Goal: Task Accomplishment & Management: Use online tool/utility

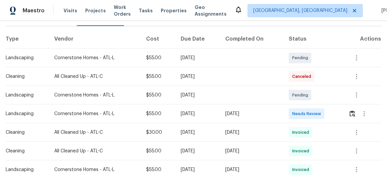
scroll to position [91, 0]
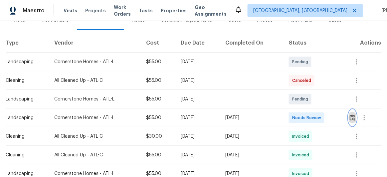
click at [352, 115] on img "button" at bounding box center [353, 118] width 6 height 6
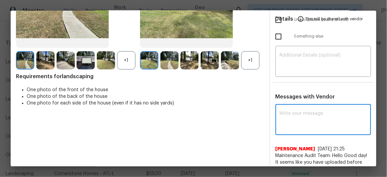
click at [303, 113] on textarea at bounding box center [324, 120] width 88 height 19
paste textarea "Maintenance Audit Team: Hello! After further review the visit has been approved…"
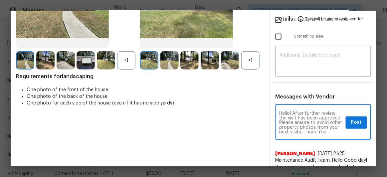
scroll to position [9, 0]
click at [328, 122] on textarea "Maintenance Audit Team: Hello! After further review the visit has been approved…" at bounding box center [312, 122] width 64 height 23
click at [327, 122] on textarea "Maintenance Audit Team: Hello! After further review the visit has been approved…" at bounding box center [312, 122] width 64 height 23
click at [309, 125] on textarea "Maintenance Audit Team: Hello! After further review the visit has been approved…" at bounding box center [312, 122] width 64 height 23
type textarea "Maintenance Audit Team: Hello! After further review the visit has been approved…"
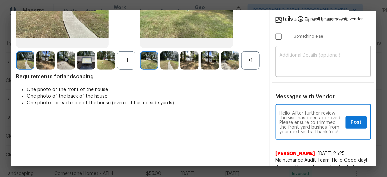
scroll to position [0, 0]
drag, startPoint x: 317, startPoint y: 132, endPoint x: 269, endPoint y: 110, distance: 52.6
click at [270, 110] on div "Maintenance Audit Team: Hello! After further review the visit has been approved…" at bounding box center [323, 148] width 107 height 85
click at [324, 124] on textarea "Maintenance Audit Team: Hello! After further review the visit has been approved…" at bounding box center [312, 122] width 64 height 23
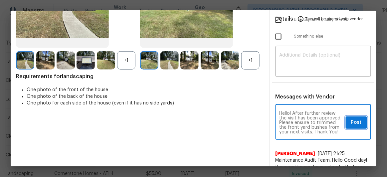
click at [351, 122] on span "Post" at bounding box center [356, 123] width 11 height 8
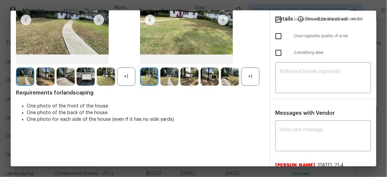
scroll to position [0, 0]
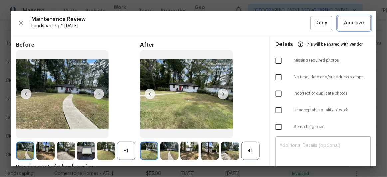
click at [348, 24] on span "Approve" at bounding box center [355, 23] width 20 height 8
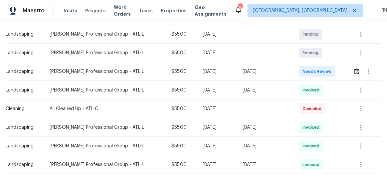
scroll to position [121, 0]
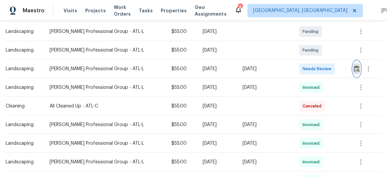
click at [354, 68] on img "button" at bounding box center [357, 69] width 6 height 6
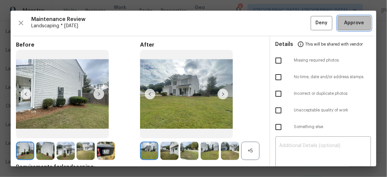
click at [347, 25] on span "Approve" at bounding box center [355, 23] width 20 height 8
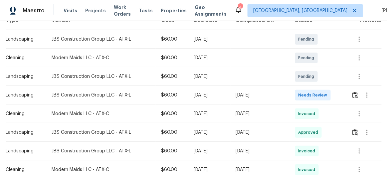
scroll to position [121, 0]
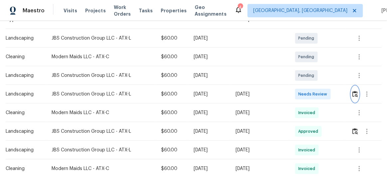
click at [355, 91] on img "button" at bounding box center [356, 94] width 6 height 6
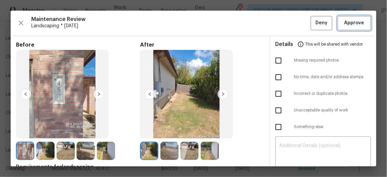
click at [348, 22] on span "Approve" at bounding box center [355, 23] width 20 height 8
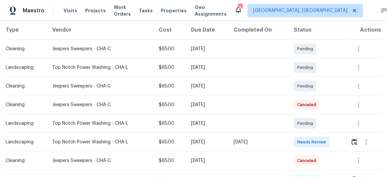
scroll to position [151, 0]
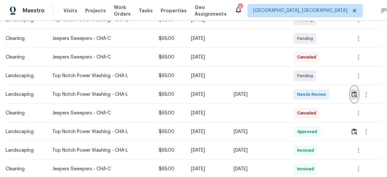
click at [353, 94] on img "button" at bounding box center [355, 94] width 6 height 6
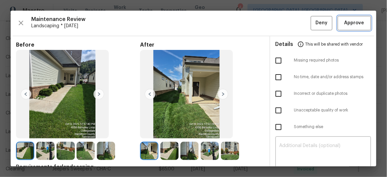
click at [352, 23] on span "Approve" at bounding box center [355, 23] width 20 height 8
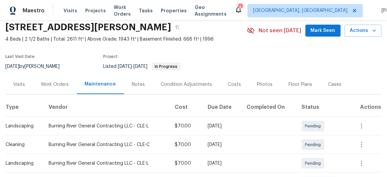
scroll to position [121, 0]
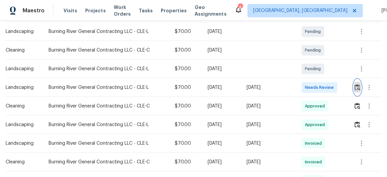
click at [357, 88] on img "button" at bounding box center [358, 87] width 6 height 6
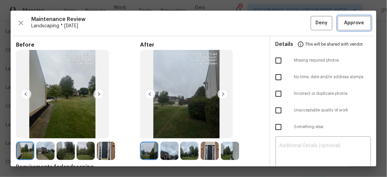
click at [350, 24] on span "Approve" at bounding box center [355, 23] width 20 height 8
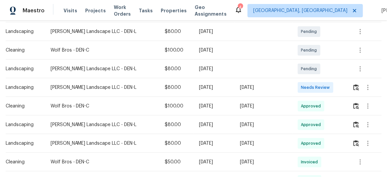
scroll to position [121, 0]
click at [354, 87] on img "button" at bounding box center [357, 87] width 6 height 6
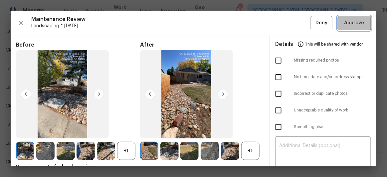
click at [349, 25] on span "Approve" at bounding box center [355, 23] width 20 height 8
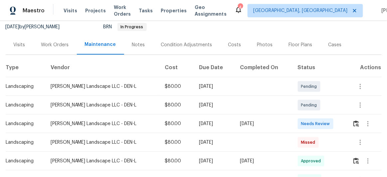
scroll to position [91, 0]
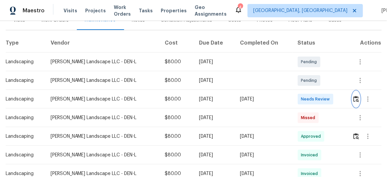
click at [355, 98] on img "button" at bounding box center [357, 99] width 6 height 6
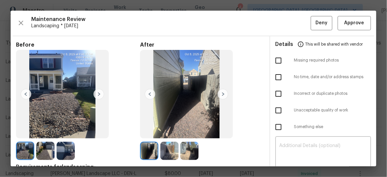
click at [275, 59] on input "checkbox" at bounding box center [279, 61] width 14 height 14
checkbox input "true"
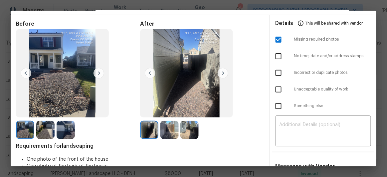
scroll to position [30, 0]
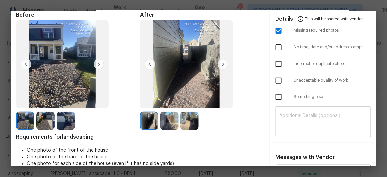
click at [291, 114] on textarea at bounding box center [324, 123] width 88 height 19
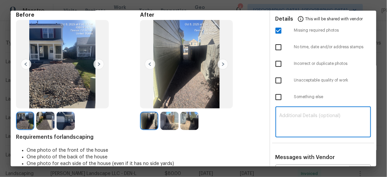
paste textarea "Maintenance Audit Team: Hello! Unfortunately, this Landscaping visit completed …"
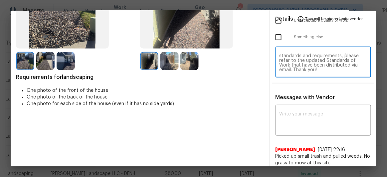
scroll to position [91, 0]
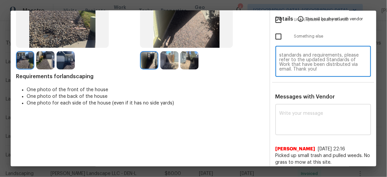
type textarea "Maintenance Audit Team: Hello! Unfortunately, this Landscaping visit completed …"
click at [290, 109] on div "x ​" at bounding box center [324, 120] width 96 height 29
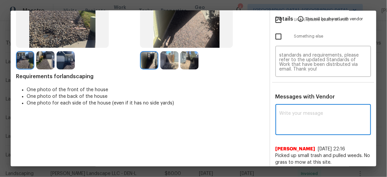
paste textarea "Maintenance Audit Team: Hello! Unfortunately, this Landscaping visit completed …"
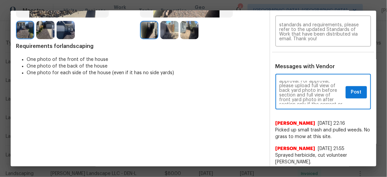
scroll to position [151, 0]
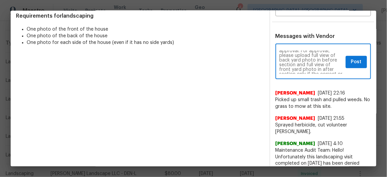
type textarea "Maintenance Audit Team: Hello! Unfortunately, this Landscaping visit completed …"
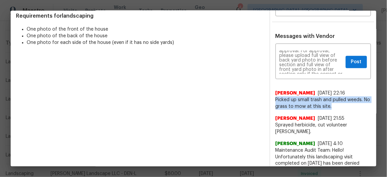
drag, startPoint x: 272, startPoint y: 97, endPoint x: 334, endPoint y: 108, distance: 62.9
click at [334, 108] on span "Picked up small trash and pulled weeds. No grass to mow at this site." at bounding box center [324, 103] width 96 height 13
copy span "Picked up small trash and pulled weeds. No grass to mow at this site."
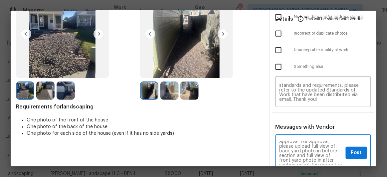
scroll to position [42, 0]
click at [356, 152] on span "Post" at bounding box center [356, 153] width 11 height 8
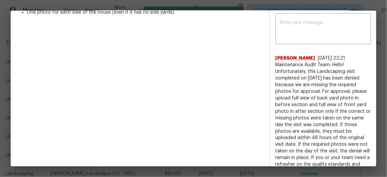
scroll to position [0, 0]
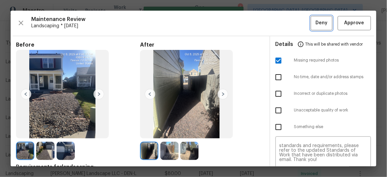
click at [318, 22] on span "Deny" at bounding box center [322, 23] width 12 height 8
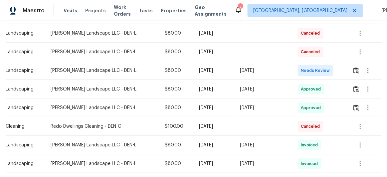
scroll to position [121, 0]
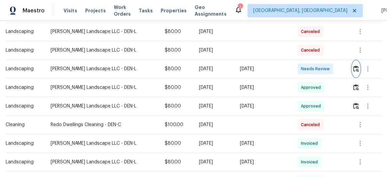
click at [355, 68] on img "button" at bounding box center [357, 69] width 6 height 6
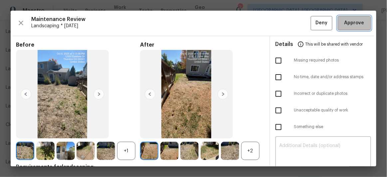
click at [356, 22] on span "Approve" at bounding box center [355, 23] width 20 height 8
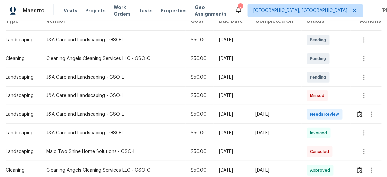
scroll to position [121, 0]
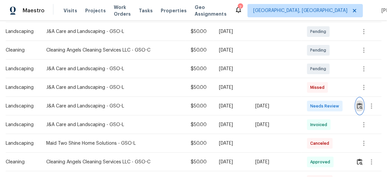
click at [357, 105] on img "button" at bounding box center [360, 106] width 6 height 6
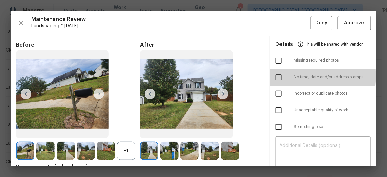
click at [276, 76] on input "checkbox" at bounding box center [279, 77] width 14 height 14
checkbox input "true"
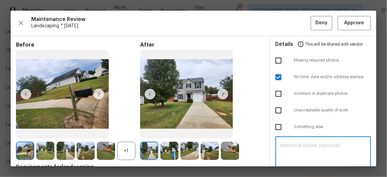
click at [290, 144] on textarea at bounding box center [324, 152] width 88 height 19
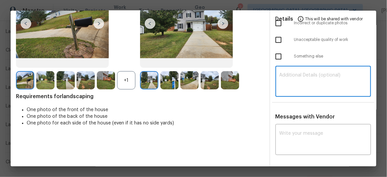
scroll to position [91, 0]
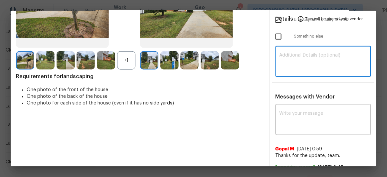
paste textarea "Maintenance Audit Team: Hello! Unfortunately this Landscaping visit completed o…"
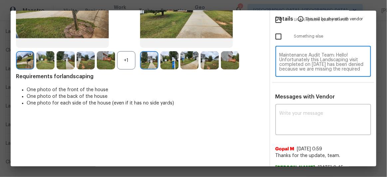
scroll to position [46, 0]
type textarea "Maintenance Audit Team: Hello! Unfortunately this Landscaping visit completed o…"
click at [292, 110] on div "x ​" at bounding box center [324, 120] width 96 height 29
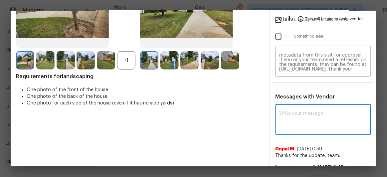
paste textarea "Maintenance Audit Team: Hello! Unfortunately this Landscaping visit completed o…"
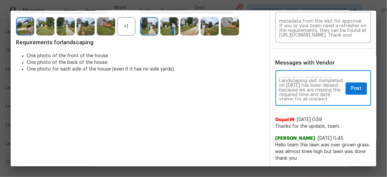
scroll to position [0, 0]
type textarea "Maintenance Audit Team: Hello! Unfortunately this Landscaping visit completed o…"
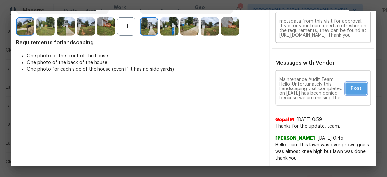
click at [351, 89] on span "Post" at bounding box center [356, 89] width 11 height 8
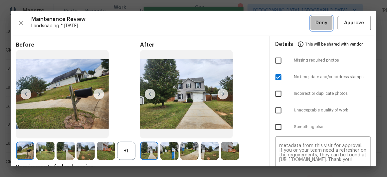
click at [316, 21] on span "Deny" at bounding box center [322, 23] width 12 height 8
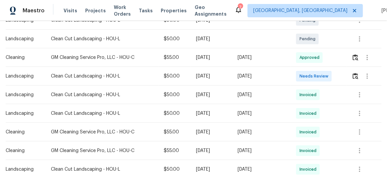
scroll to position [151, 0]
click at [355, 77] on img "button" at bounding box center [356, 76] width 6 height 6
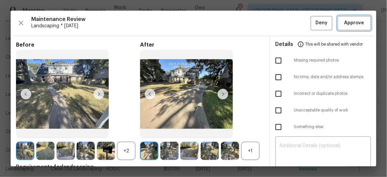
click at [349, 26] on span "Approve" at bounding box center [355, 23] width 20 height 8
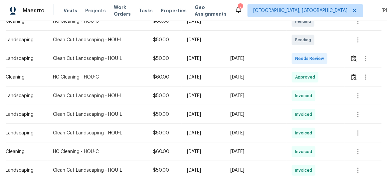
scroll to position [151, 0]
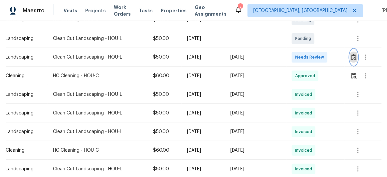
click at [354, 55] on img "button" at bounding box center [354, 57] width 6 height 6
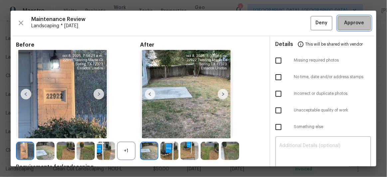
click at [347, 22] on span "Approve" at bounding box center [355, 23] width 20 height 8
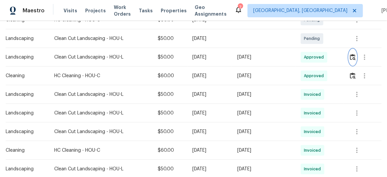
scroll to position [0, 0]
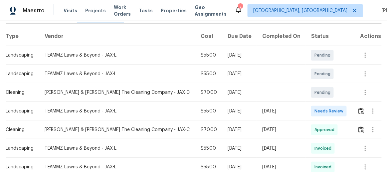
scroll to position [121, 0]
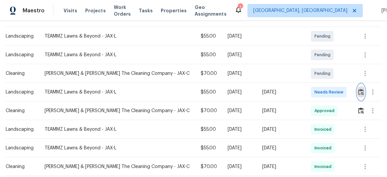
click at [359, 89] on img "button" at bounding box center [362, 92] width 6 height 6
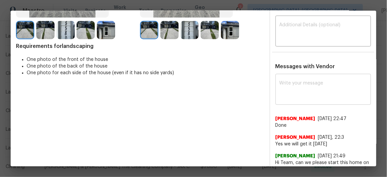
click at [280, 81] on textarea at bounding box center [324, 90] width 88 height 19
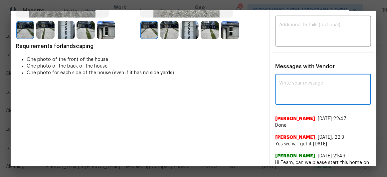
scroll to position [152, 0]
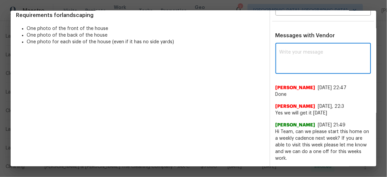
paste textarea "Maintenance Audit Team: Hello! After further review the visit has been approved…"
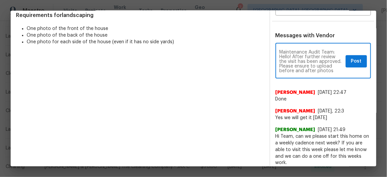
scroll to position [9, 0]
click at [333, 60] on textarea "Maintenance Audit Team: Hello! After further review the visit has been approved…" at bounding box center [312, 61] width 64 height 23
click at [302, 65] on textarea "Maintenance Audit Team: Hello! After further review the visit has been approved…" at bounding box center [312, 61] width 64 height 23
click at [322, 66] on textarea "Maintenance Audit Team: Hello! After further review the visit has been approved…" at bounding box center [312, 61] width 64 height 23
click at [288, 69] on textarea "Maintenance Audit Team: Hello! After further review the visit has been approved…" at bounding box center [312, 61] width 64 height 23
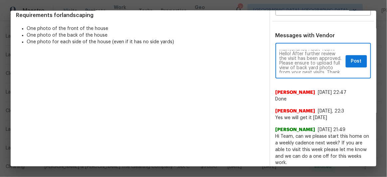
scroll to position [0, 0]
type textarea "Maintenance Audit Team: Hello! After further review the visit has been approved…"
click at [346, 60] on button "Post" at bounding box center [356, 61] width 21 height 12
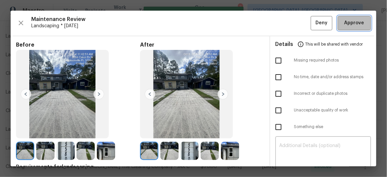
click at [359, 19] on button "Approve" at bounding box center [354, 23] width 33 height 14
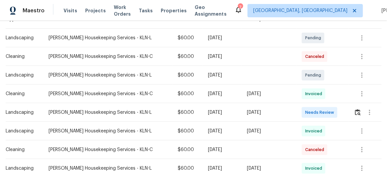
scroll to position [121, 0]
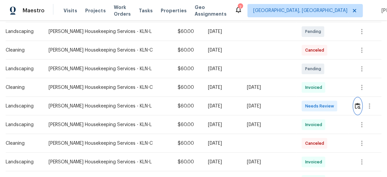
click at [355, 106] on img "button" at bounding box center [358, 106] width 6 height 6
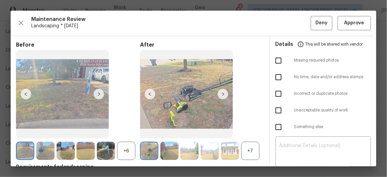
click at [218, 93] on img at bounding box center [223, 94] width 11 height 11
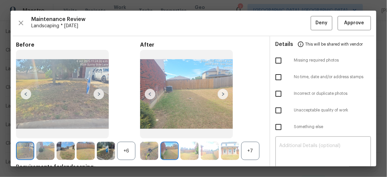
click at [222, 94] on img at bounding box center [223, 94] width 11 height 11
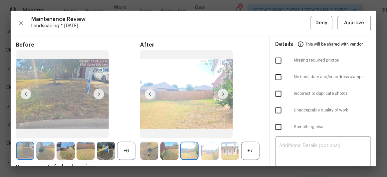
click at [222, 94] on img at bounding box center [223, 94] width 11 height 11
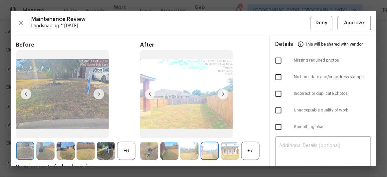
click at [222, 94] on img at bounding box center [223, 94] width 11 height 11
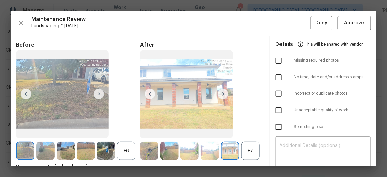
click at [222, 94] on img at bounding box center [223, 94] width 11 height 11
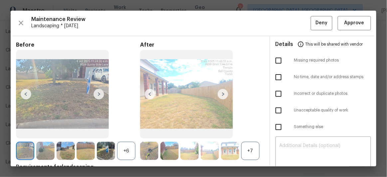
click at [222, 94] on img at bounding box center [223, 94] width 11 height 11
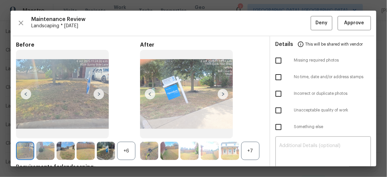
click at [222, 94] on img at bounding box center [223, 94] width 11 height 11
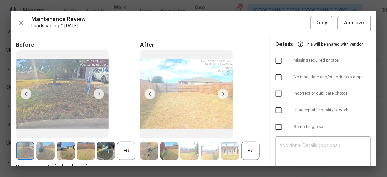
click at [222, 94] on img at bounding box center [223, 94] width 11 height 11
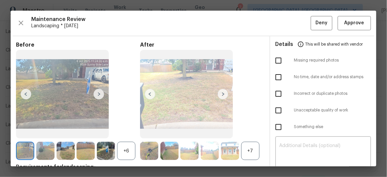
click at [222, 94] on img at bounding box center [223, 94] width 11 height 11
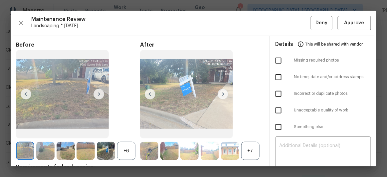
click at [222, 94] on img at bounding box center [223, 94] width 11 height 11
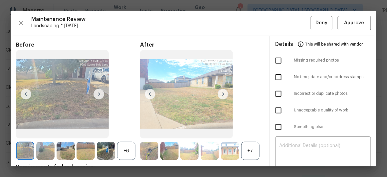
click at [222, 94] on img at bounding box center [223, 94] width 11 height 11
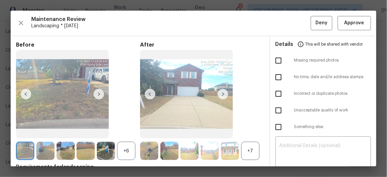
click at [222, 94] on img at bounding box center [223, 94] width 11 height 11
click at [149, 94] on img at bounding box center [150, 94] width 11 height 11
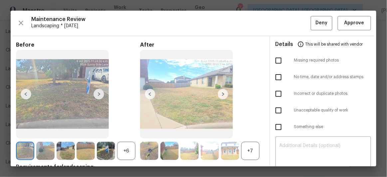
click at [222, 94] on img at bounding box center [223, 94] width 11 height 11
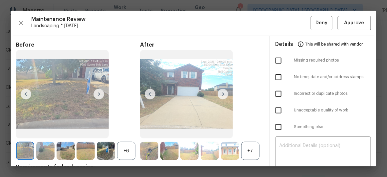
click at [222, 94] on img at bounding box center [223, 94] width 11 height 11
click at [346, 24] on span "Approve" at bounding box center [355, 23] width 20 height 8
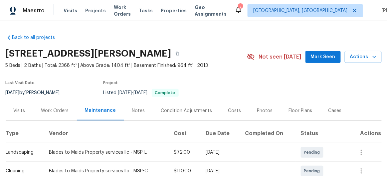
scroll to position [60, 0]
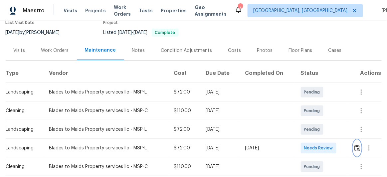
click at [356, 148] on img "button" at bounding box center [358, 148] width 6 height 6
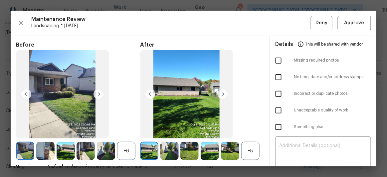
click at [223, 92] on img at bounding box center [223, 94] width 11 height 11
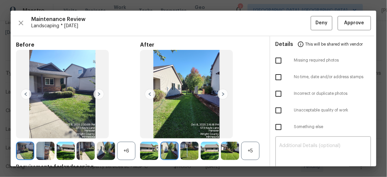
click at [223, 92] on img at bounding box center [223, 94] width 11 height 11
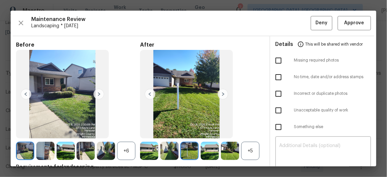
click at [223, 92] on img at bounding box center [223, 94] width 11 height 11
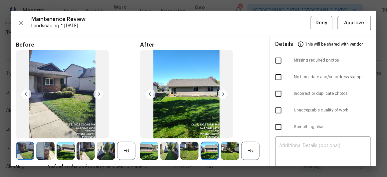
click at [223, 92] on img at bounding box center [223, 94] width 11 height 11
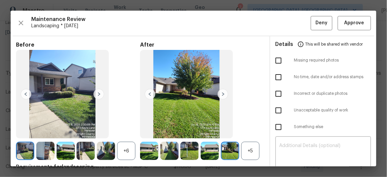
click at [223, 92] on img at bounding box center [223, 94] width 11 height 11
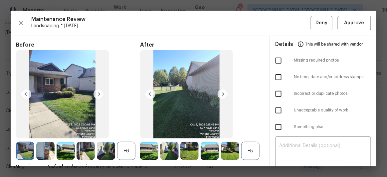
click at [223, 92] on img at bounding box center [223, 94] width 11 height 11
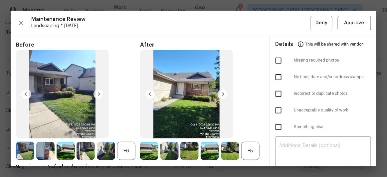
click at [223, 92] on img at bounding box center [223, 94] width 11 height 11
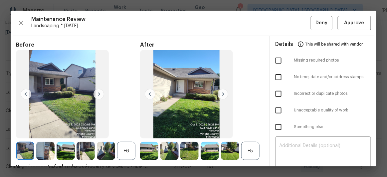
click at [223, 92] on img at bounding box center [223, 94] width 11 height 11
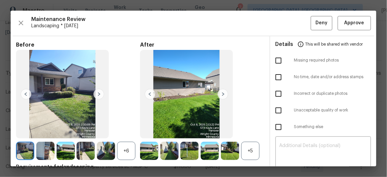
click at [223, 92] on img at bounding box center [223, 94] width 11 height 11
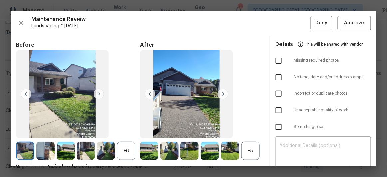
click at [223, 92] on img at bounding box center [223, 94] width 11 height 11
click at [351, 25] on span "Approve" at bounding box center [355, 23] width 20 height 8
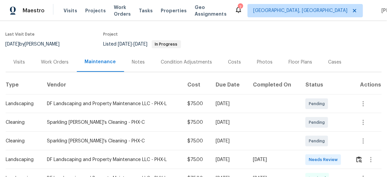
scroll to position [60, 0]
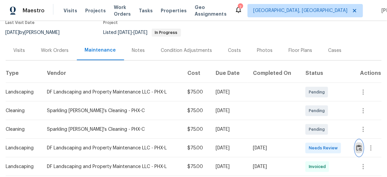
click at [358, 147] on img "button" at bounding box center [360, 148] width 6 height 6
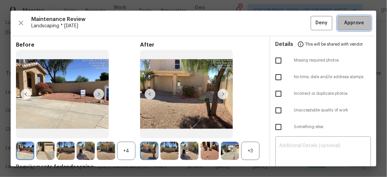
click at [352, 25] on span "Approve" at bounding box center [355, 23] width 20 height 8
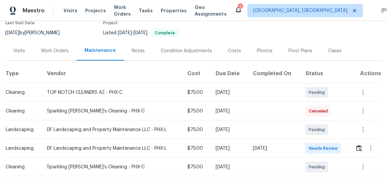
scroll to position [60, 0]
click at [357, 146] on img "button" at bounding box center [360, 148] width 6 height 6
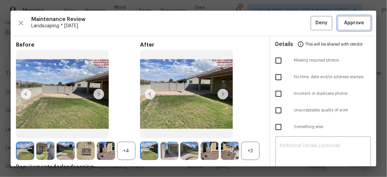
click at [346, 23] on span "Approve" at bounding box center [355, 23] width 20 height 8
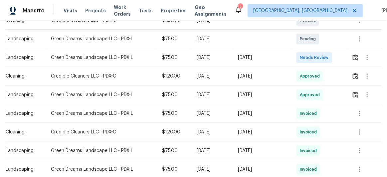
scroll to position [151, 0]
click at [353, 55] on img "button" at bounding box center [356, 57] width 6 height 6
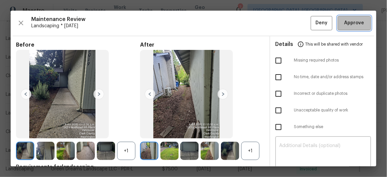
click at [346, 20] on span "Approve" at bounding box center [355, 23] width 20 height 8
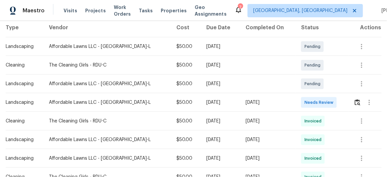
scroll to position [151, 0]
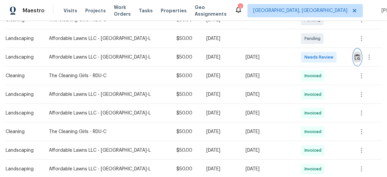
click at [355, 58] on img "button" at bounding box center [358, 57] width 6 height 6
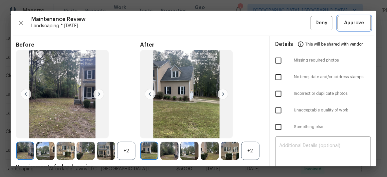
click at [353, 27] on button "Approve" at bounding box center [354, 23] width 33 height 14
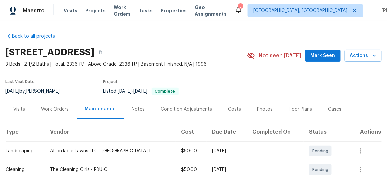
scroll to position [0, 0]
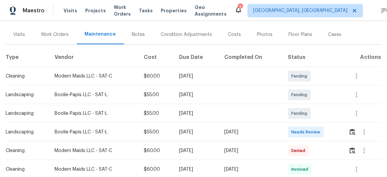
scroll to position [91, 0]
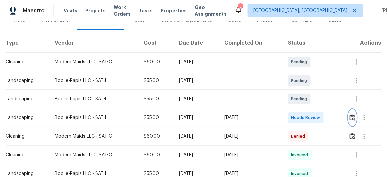
click at [354, 117] on img "button" at bounding box center [353, 118] width 6 height 6
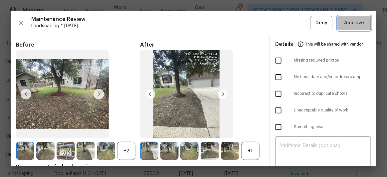
click at [345, 22] on span "Approve" at bounding box center [355, 23] width 20 height 8
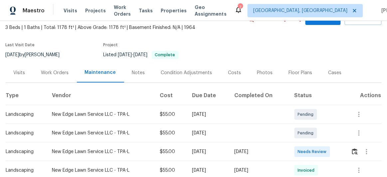
scroll to position [30, 0]
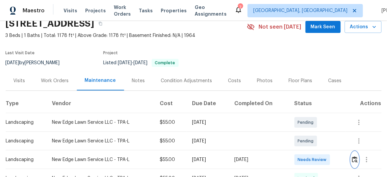
click at [356, 157] on img "button" at bounding box center [355, 159] width 6 height 6
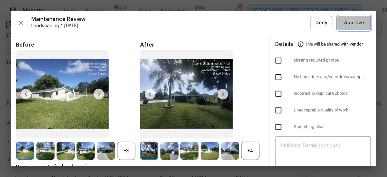
click at [349, 26] on span "Approve" at bounding box center [355, 23] width 20 height 8
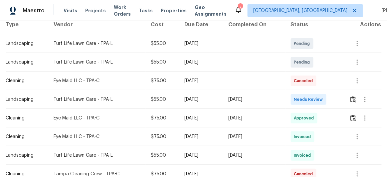
scroll to position [151, 0]
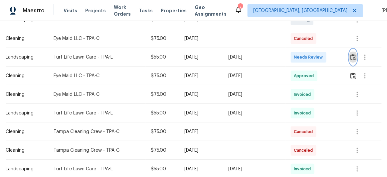
click at [353, 59] on img "button" at bounding box center [354, 57] width 6 height 6
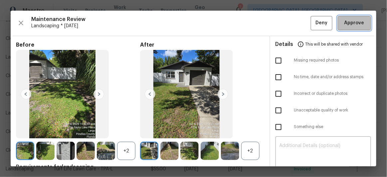
click at [343, 26] on span "Approve" at bounding box center [354, 23] width 23 height 8
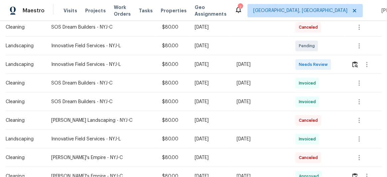
scroll to position [151, 0]
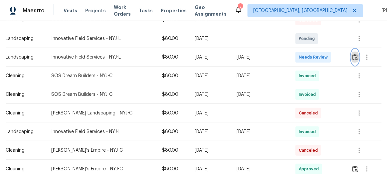
click at [356, 56] on img "button" at bounding box center [356, 57] width 6 height 6
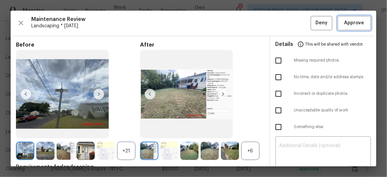
click at [355, 19] on span "Approve" at bounding box center [355, 23] width 20 height 8
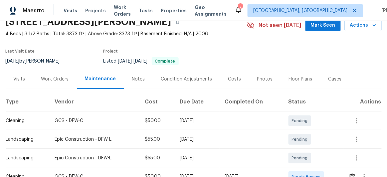
scroll to position [91, 0]
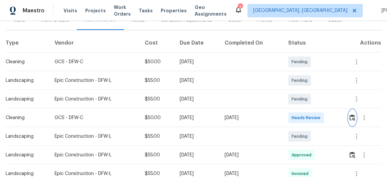
click at [353, 118] on img "button" at bounding box center [353, 118] width 6 height 6
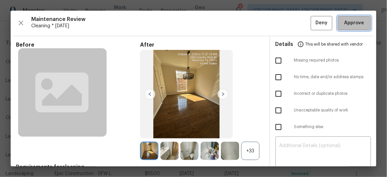
click at [353, 18] on button "Approve" at bounding box center [354, 23] width 33 height 14
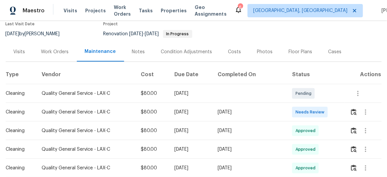
scroll to position [60, 0]
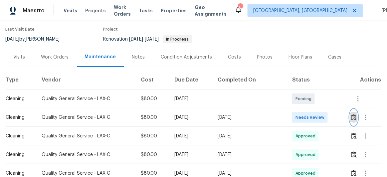
click at [354, 114] on img "button" at bounding box center [354, 117] width 6 height 6
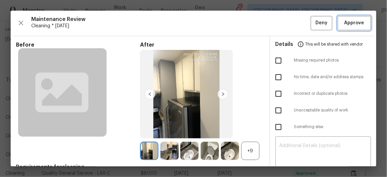
click at [355, 16] on button "Approve" at bounding box center [354, 23] width 33 height 14
